Goal: Task Accomplishment & Management: Complete application form

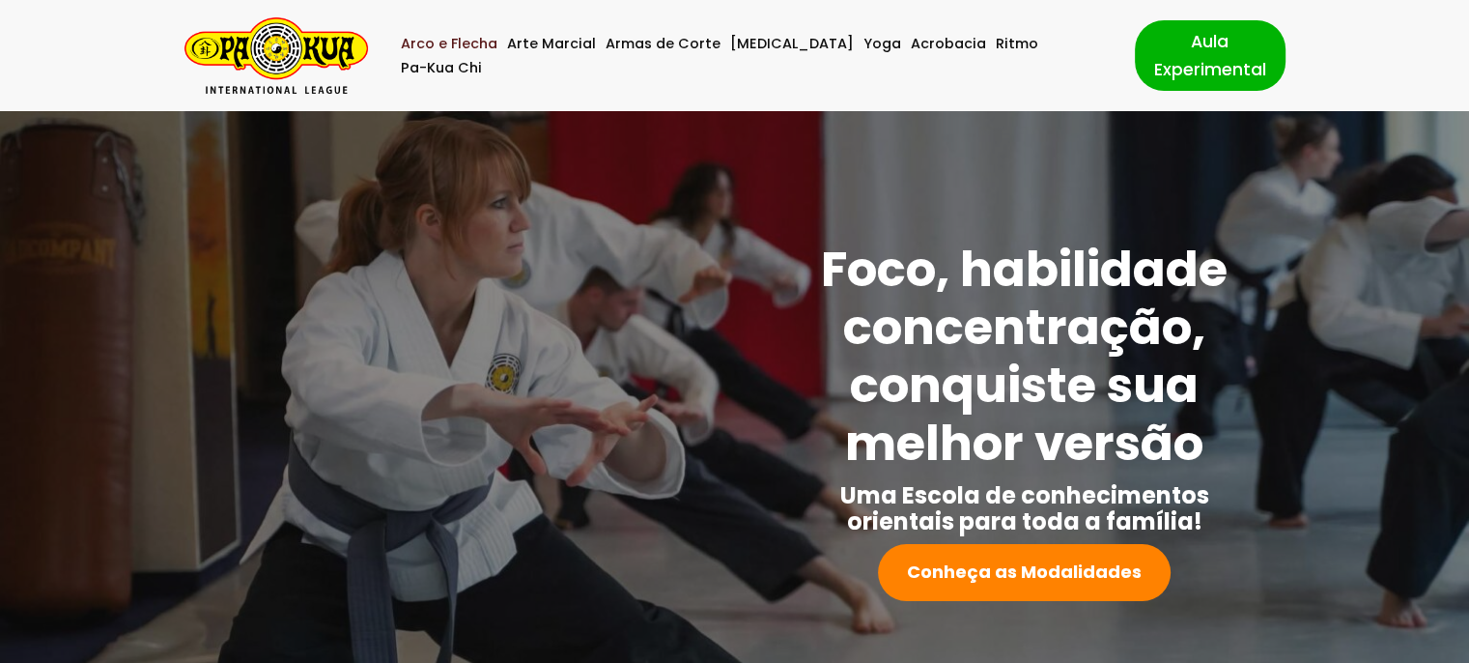
click at [459, 51] on link "Arco e Flecha" at bounding box center [449, 44] width 97 height 24
click at [1171, 57] on link "Aula Experimental" at bounding box center [1210, 55] width 151 height 70
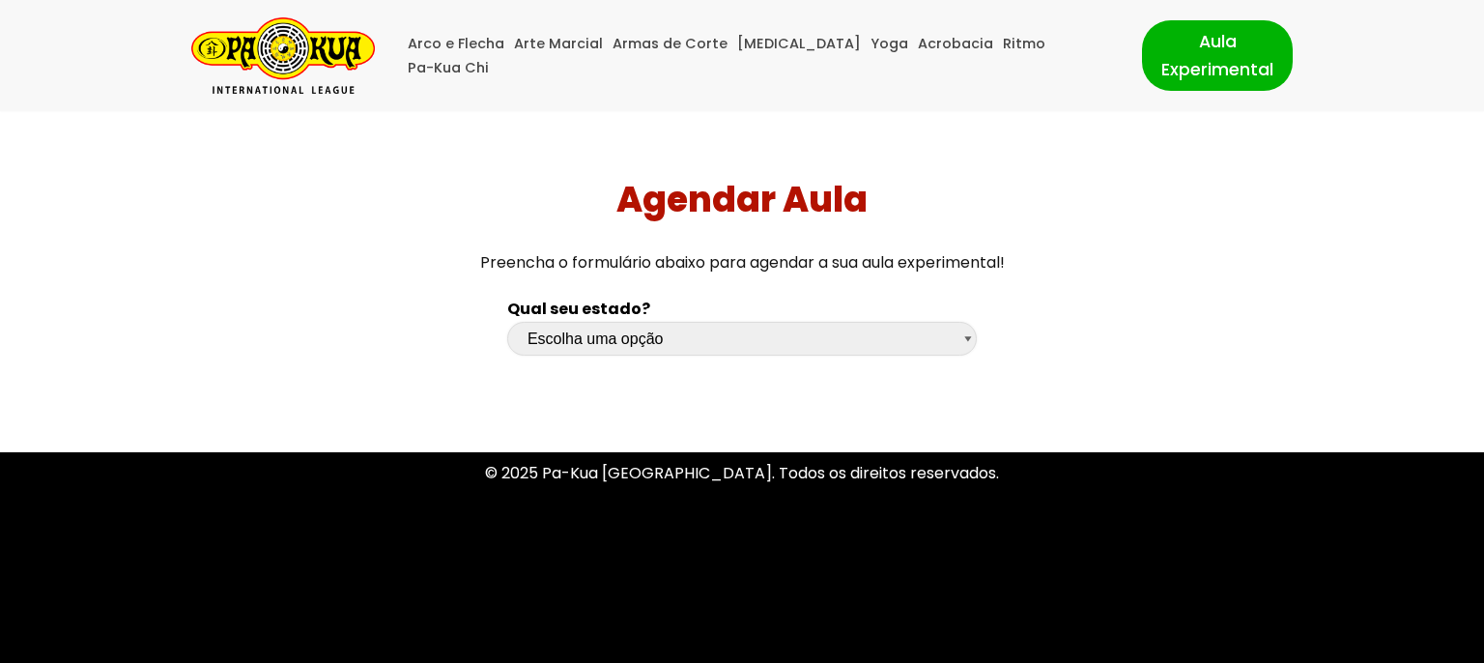
click at [561, 336] on select "Escolha uma opção Rio Grande do Sul Santa Catarina Paraná São Paulo Rio de Jane…" at bounding box center [741, 339] width 469 height 34
select select "mg"
click at [507, 322] on select "Escolha uma opção Rio Grande do Sul Santa Catarina Paraná São Paulo Rio de Jane…" at bounding box center [741, 339] width 469 height 34
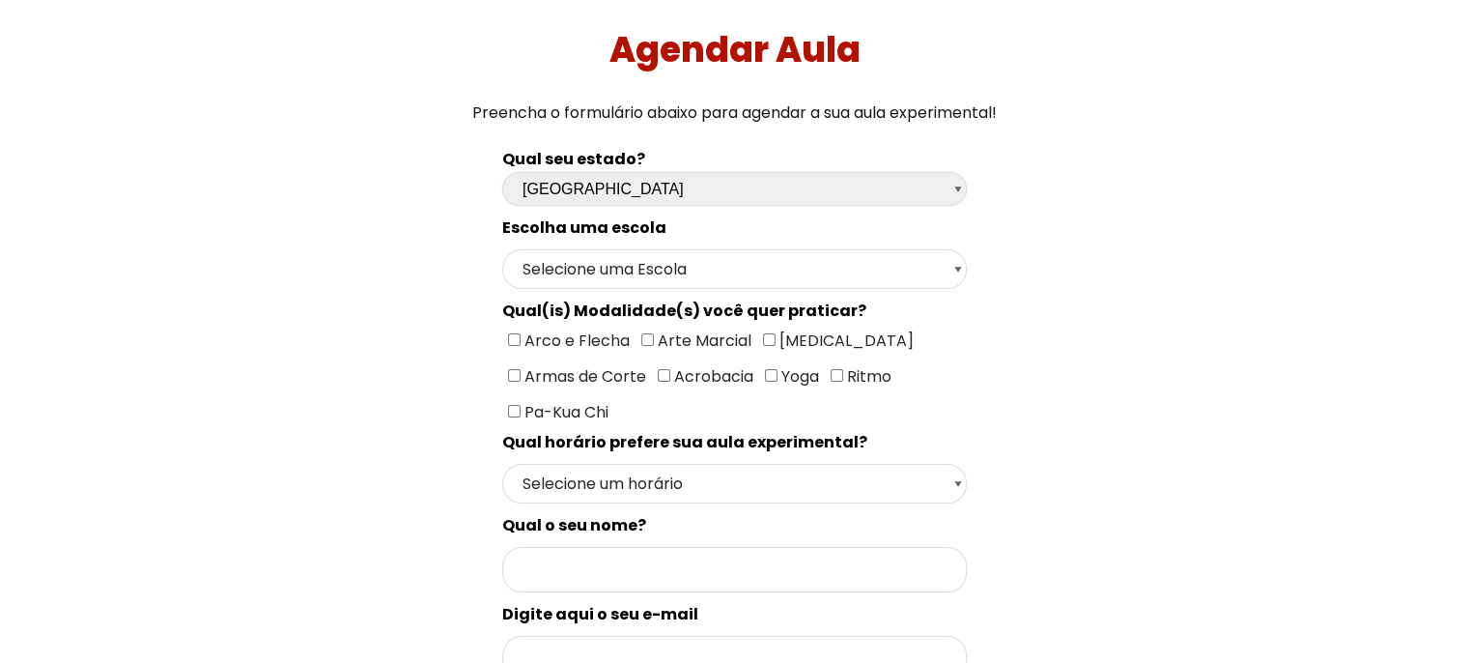
scroll to position [151, 0]
click at [562, 276] on select "Selecione uma Escola Uberlândia - Escola Uberlândia" at bounding box center [734, 268] width 465 height 40
select select "Uberlândia - Escola Uberlândia"
click at [502, 248] on select "Selecione uma Escola Uberlândia - Escola Uberlândia" at bounding box center [734, 268] width 465 height 40
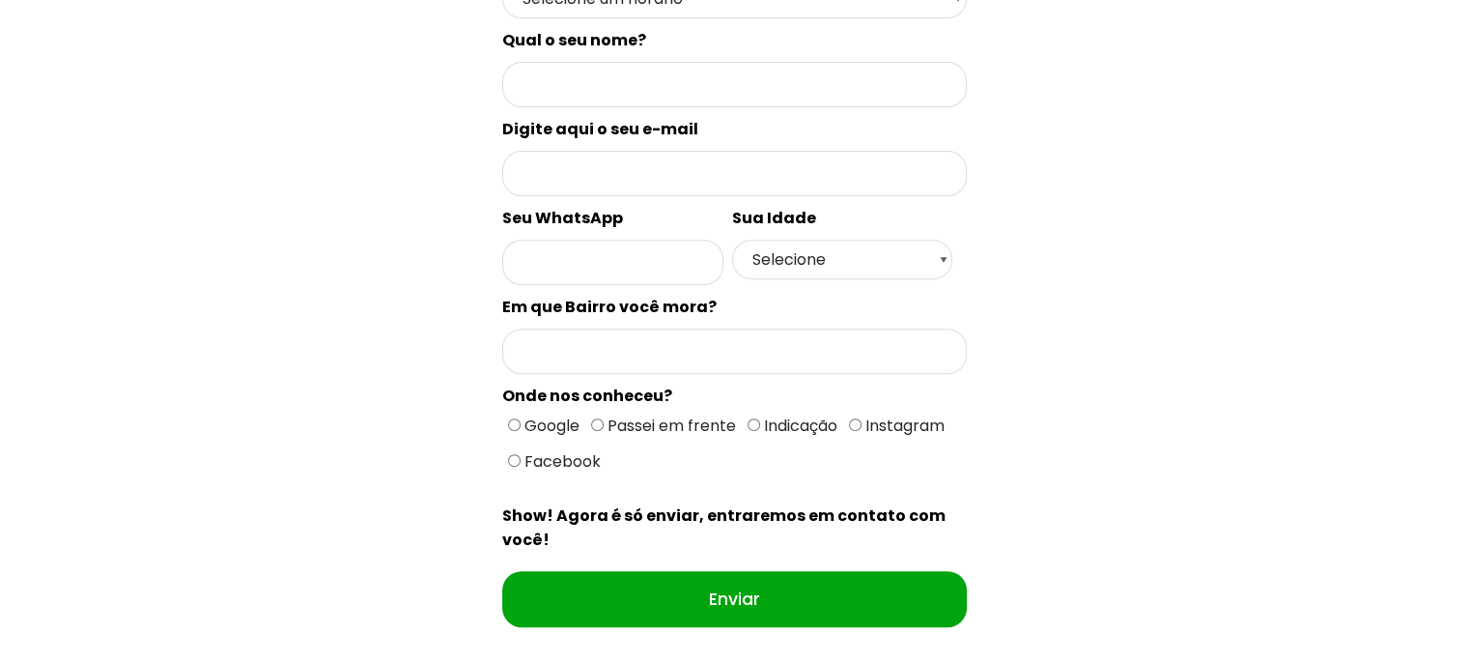
scroll to position [771, 0]
